Goal: Browse casually

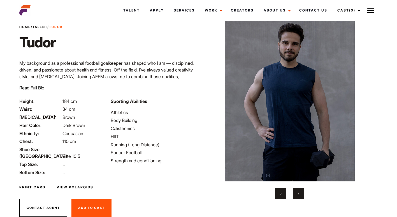
scroll to position [17, 0]
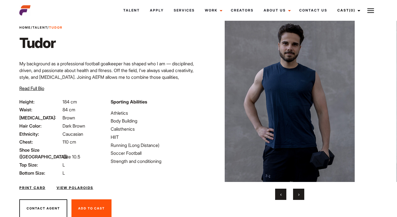
click at [300, 195] on button "›" at bounding box center [298, 193] width 11 height 11
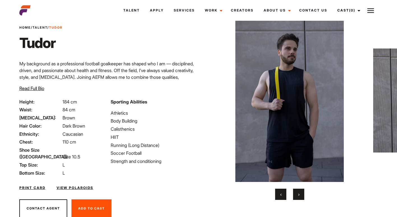
click at [300, 195] on button "›" at bounding box center [298, 193] width 11 height 11
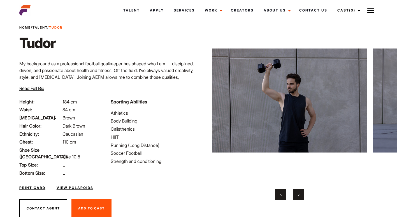
click at [300, 195] on button "›" at bounding box center [298, 193] width 11 height 11
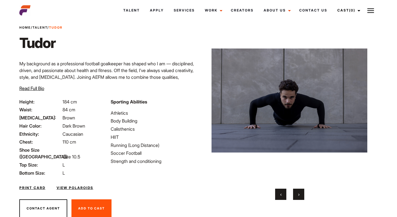
click at [300, 195] on button "›" at bounding box center [298, 193] width 11 height 11
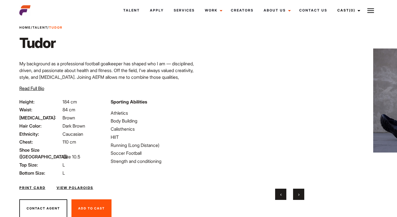
click at [300, 195] on button "›" at bounding box center [298, 193] width 11 height 11
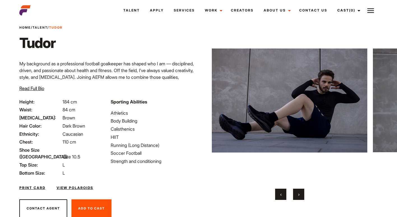
click at [300, 195] on button "›" at bounding box center [298, 193] width 11 height 11
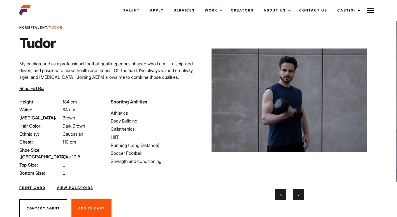
click at [300, 195] on button "›" at bounding box center [298, 193] width 11 height 11
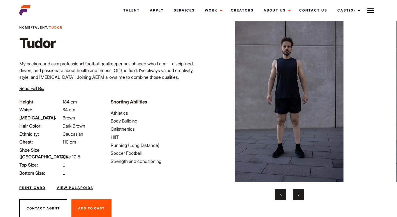
click at [300, 195] on button "›" at bounding box center [298, 193] width 11 height 11
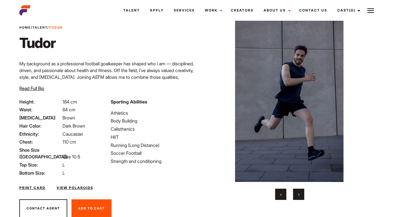
click at [300, 195] on button "›" at bounding box center [298, 193] width 11 height 11
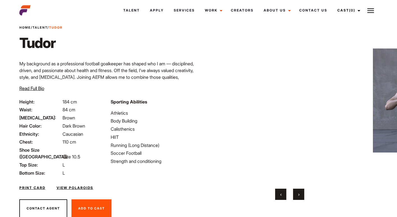
click at [300, 195] on button "›" at bounding box center [298, 193] width 11 height 11
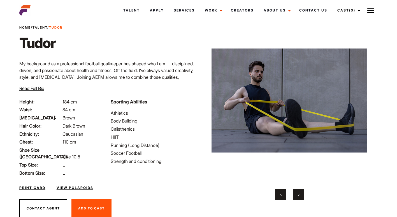
click at [300, 195] on button "›" at bounding box center [298, 193] width 11 height 11
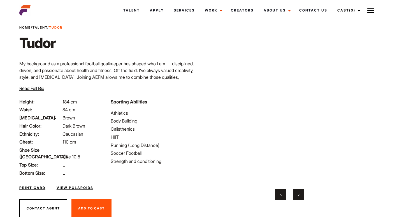
click at [300, 195] on button "›" at bounding box center [298, 193] width 11 height 11
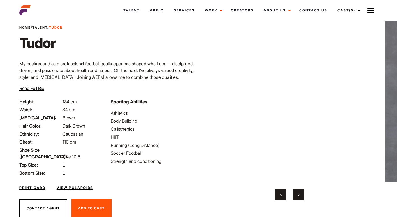
click at [300, 195] on button "›" at bounding box center [298, 193] width 11 height 11
